Goal: Task Accomplishment & Management: Manage account settings

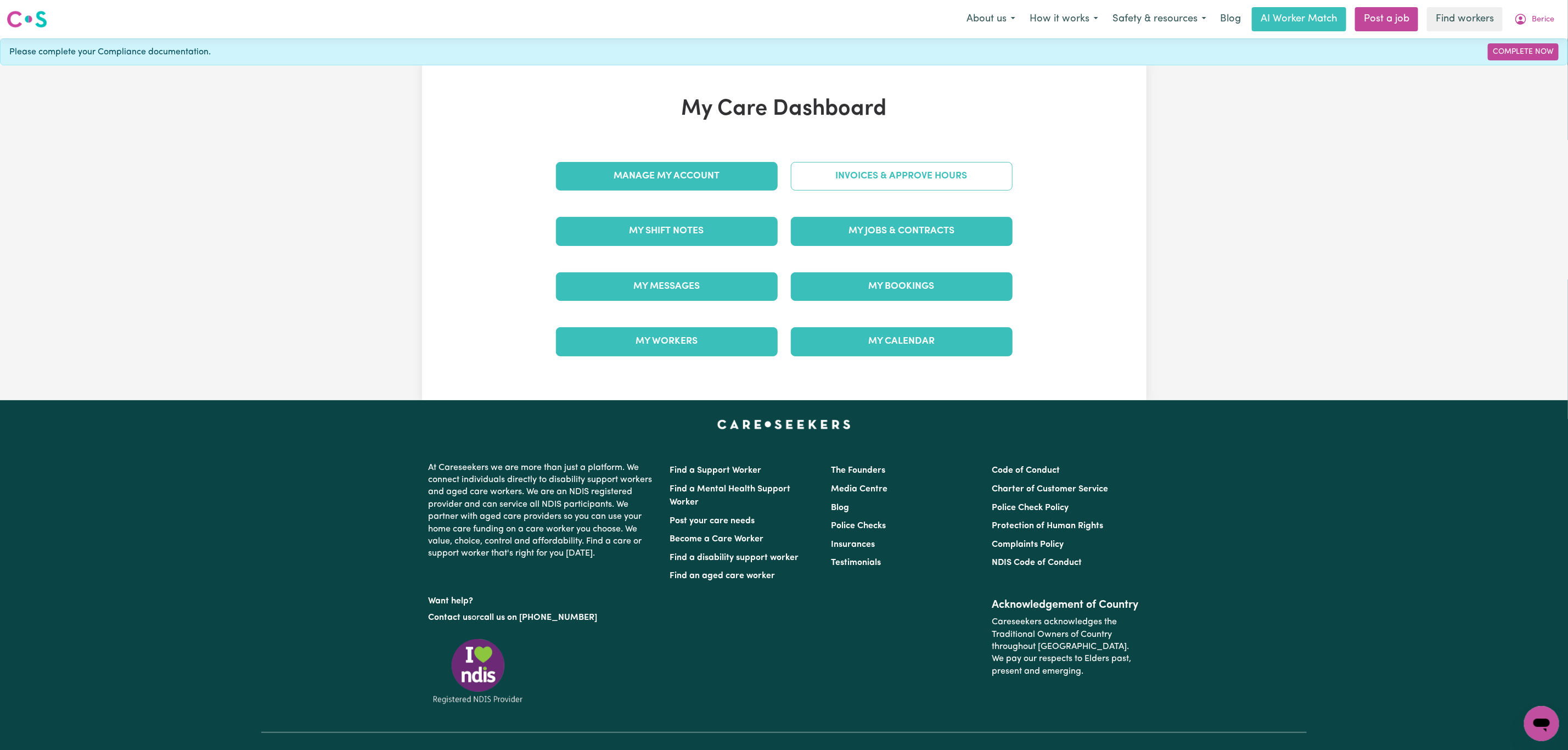
click at [873, 164] on link "Invoices & Approve Hours" at bounding box center [901, 176] width 222 height 29
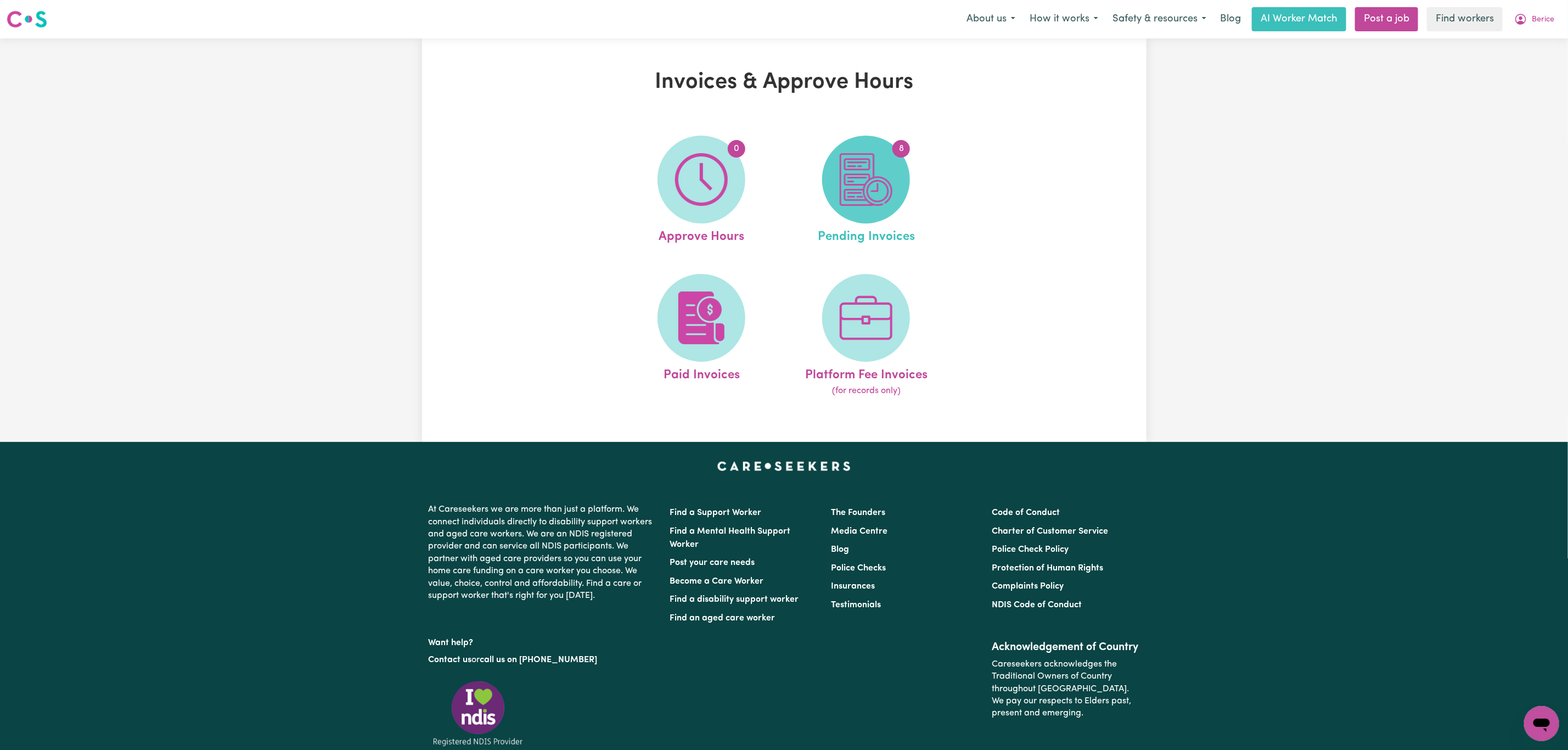
click at [867, 181] on img at bounding box center [866, 180] width 53 height 53
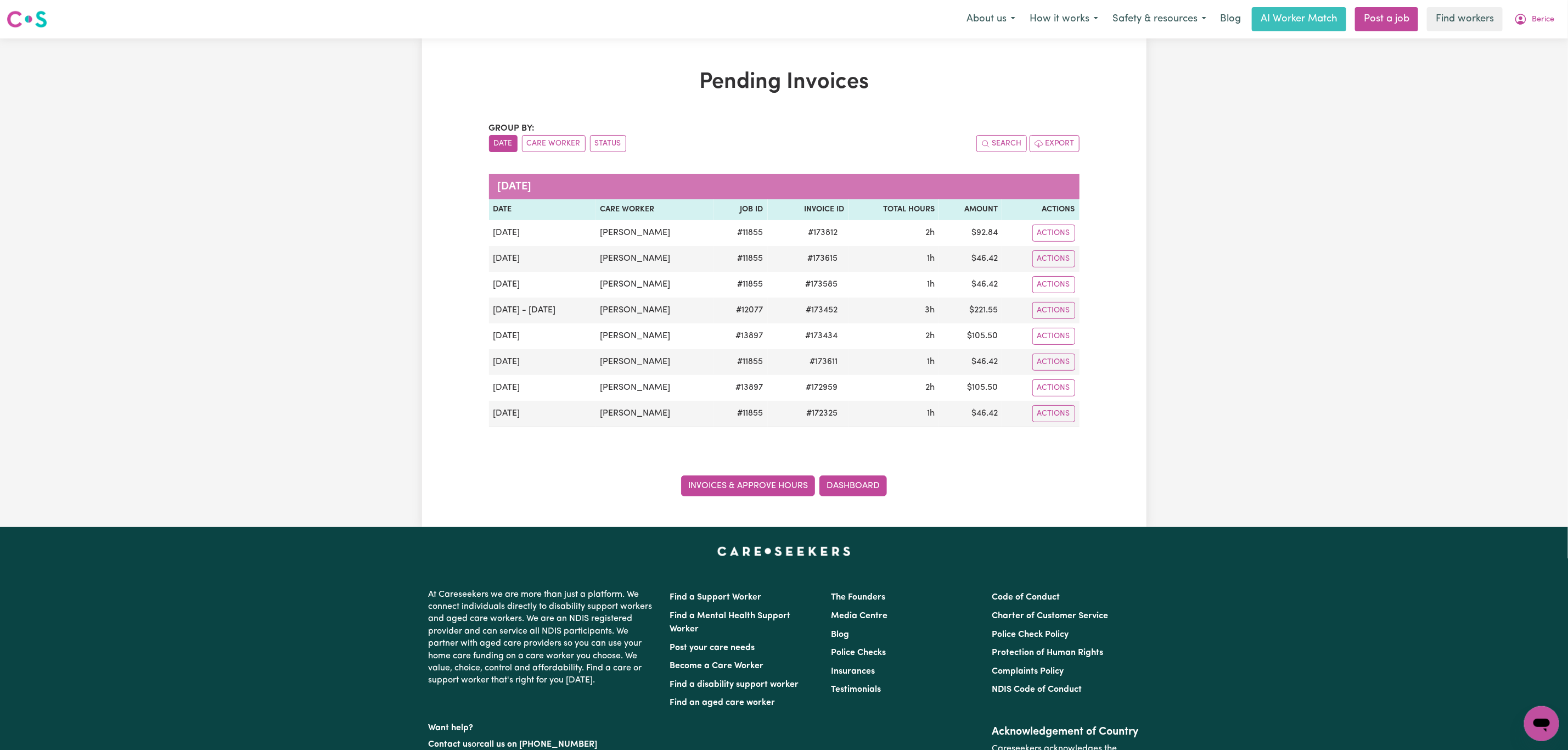
click at [723, 491] on link "Invoices & Approve Hours" at bounding box center [748, 486] width 134 height 21
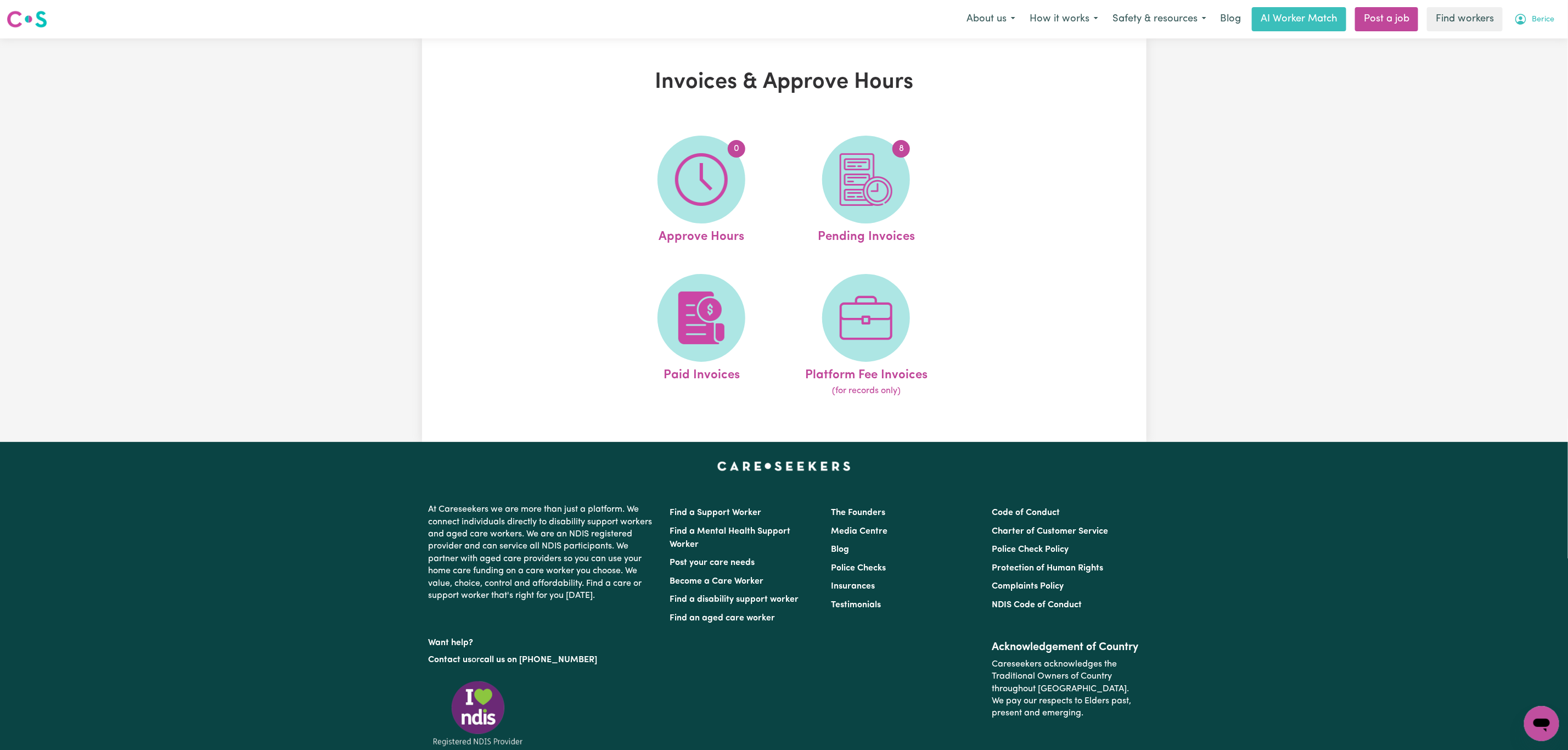
click at [1552, 13] on button "Berice" at bounding box center [1534, 19] width 54 height 23
drag, startPoint x: 1543, startPoint y: 26, endPoint x: 1520, endPoint y: 55, distance: 37.0
click at [1520, 55] on link "Logout" at bounding box center [1517, 63] width 86 height 21
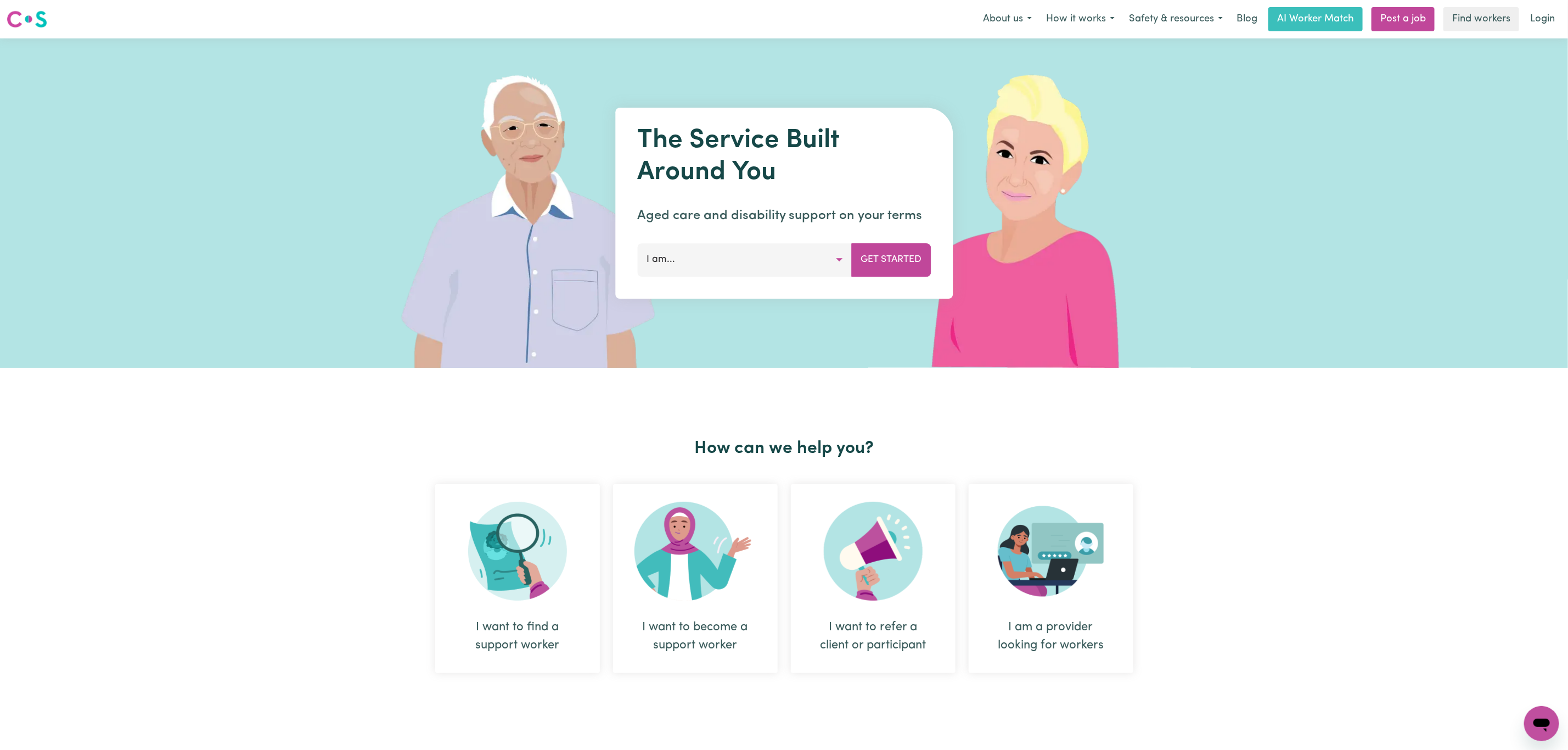
click at [1539, 16] on link "Login" at bounding box center [1542, 19] width 38 height 24
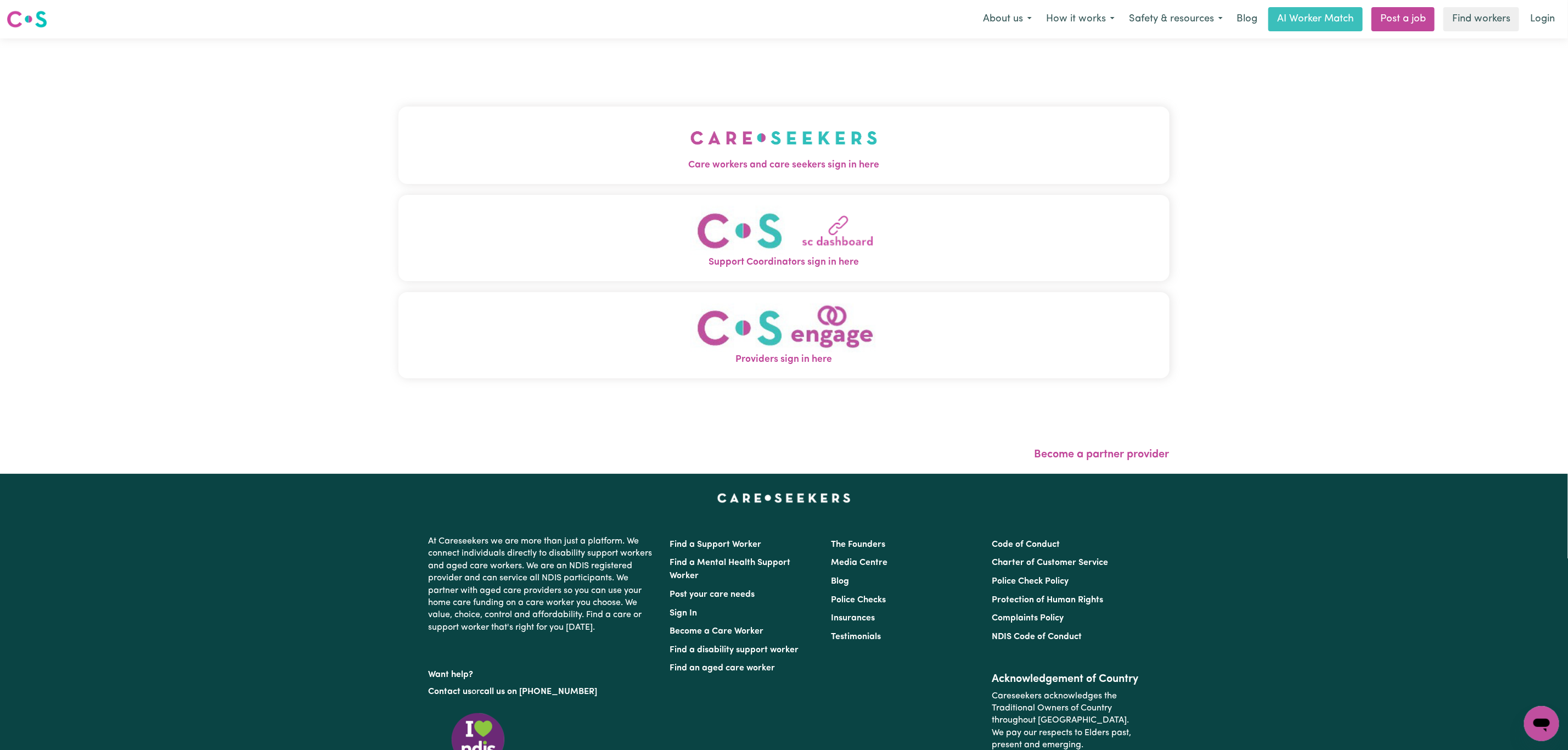
click at [649, 150] on button "Care workers and care seekers sign in here" at bounding box center [784, 145] width 771 height 77
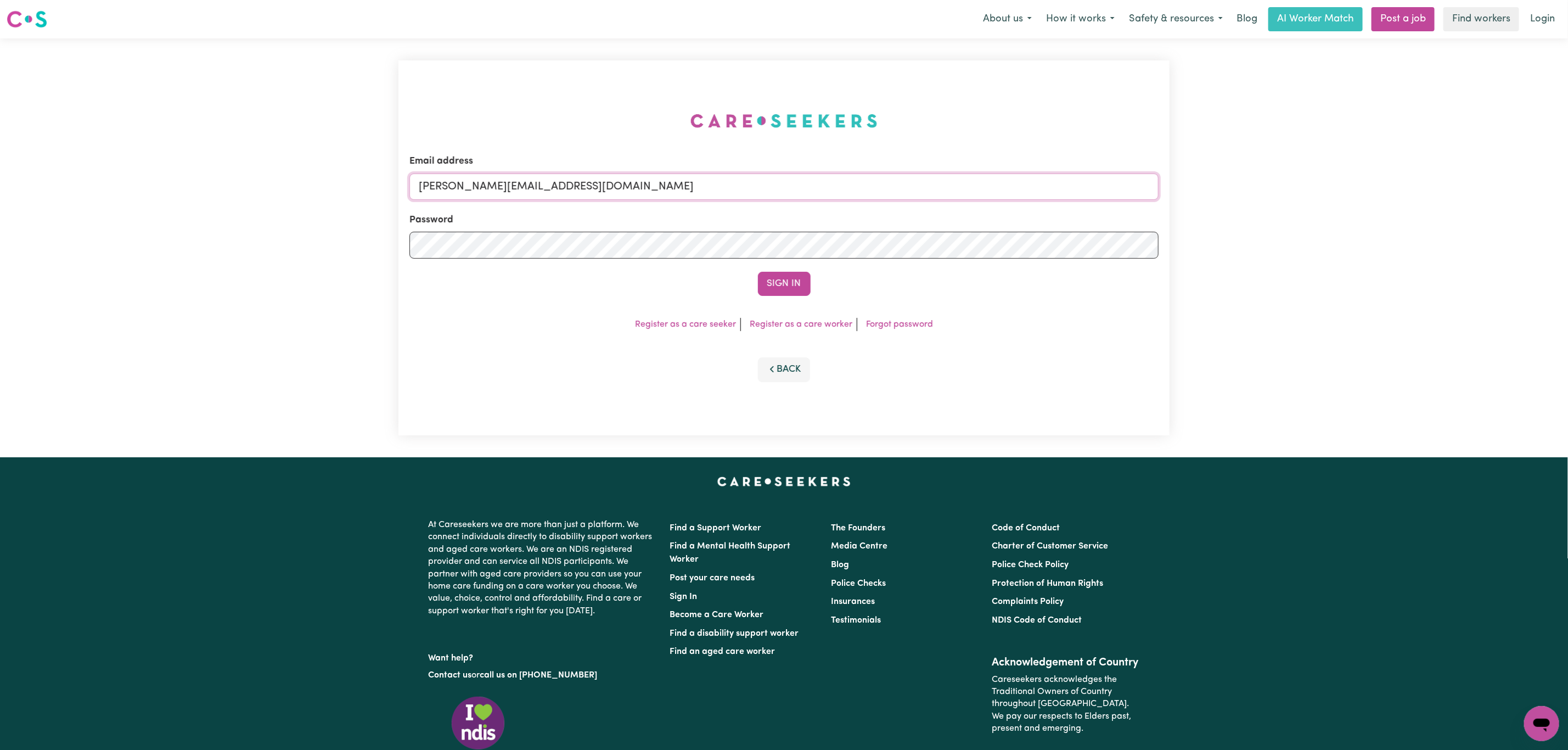
click at [665, 173] on input "[PERSON_NAME][EMAIL_ADDRESS][DOMAIN_NAME]" at bounding box center [784, 186] width 749 height 26
drag, startPoint x: 480, startPoint y: 185, endPoint x: 852, endPoint y: 195, distance: 372.1
click at [852, 195] on input "[EMAIL_ADDRESS][PERSON_NAME][DOMAIN_NAME]" at bounding box center [784, 186] width 749 height 26
type input "[EMAIL_ADDRESS][DOMAIN_NAME]"
click at [758, 272] on button "Sign In" at bounding box center [784, 284] width 53 height 24
